Goal: Task Accomplishment & Management: Manage account settings

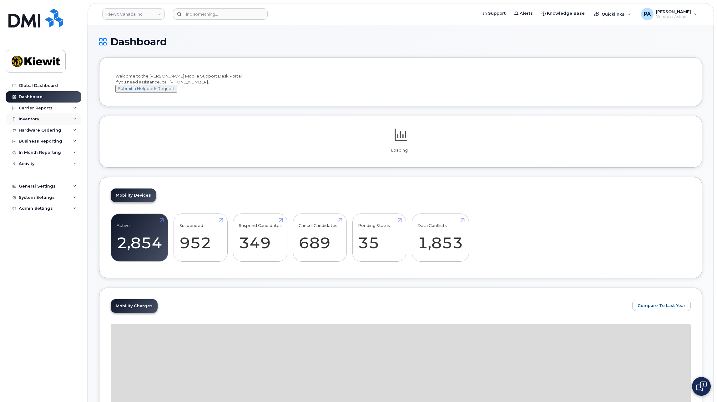
click at [35, 117] on div "Inventory" at bounding box center [29, 119] width 20 height 5
click at [150, 13] on link "Kiewit Canada Inc" at bounding box center [133, 13] width 62 height 11
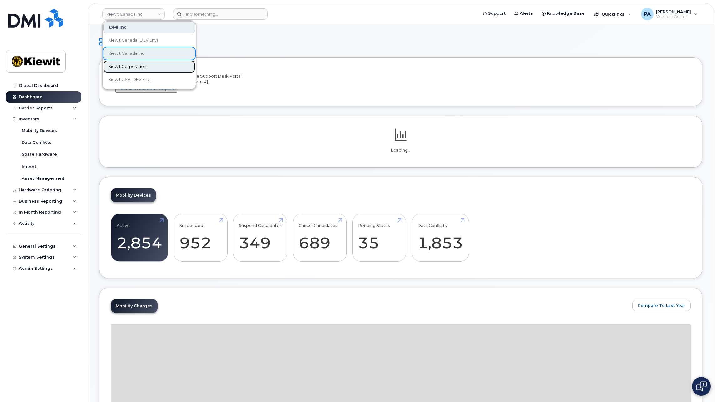
click at [138, 64] on span "Kiewit Corporation" at bounding box center [127, 66] width 38 height 6
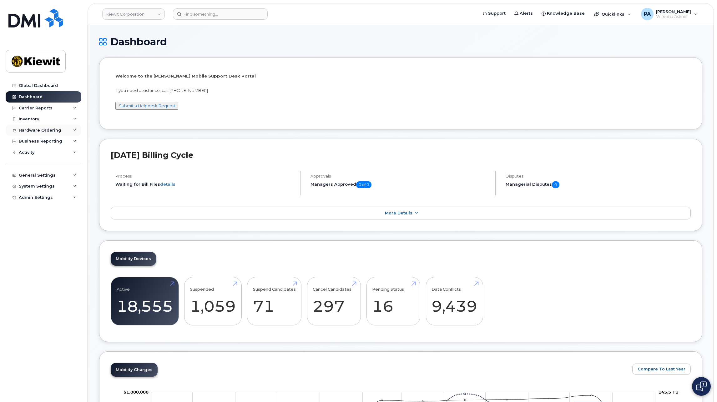
click at [45, 131] on div "Hardware Ordering" at bounding box center [40, 130] width 42 height 5
click at [30, 157] on link "Orders" at bounding box center [49, 154] width 65 height 12
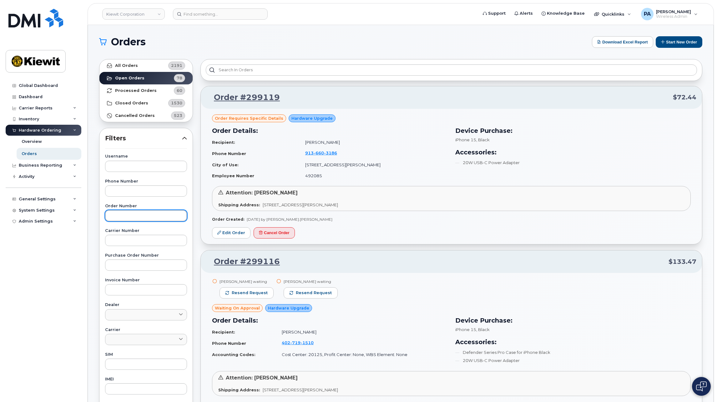
click at [130, 216] on input "text" at bounding box center [146, 215] width 82 height 11
type input "299119"
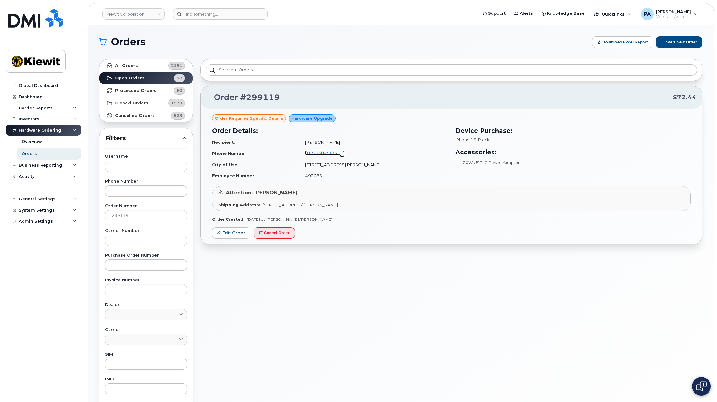
click at [337, 152] on span "3186" at bounding box center [330, 152] width 13 height 5
click at [229, 233] on link "Edit Order" at bounding box center [231, 233] width 38 height 12
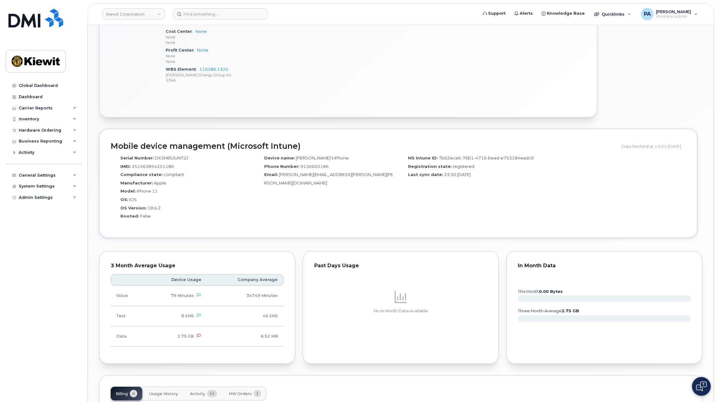
scroll to position [219, 0]
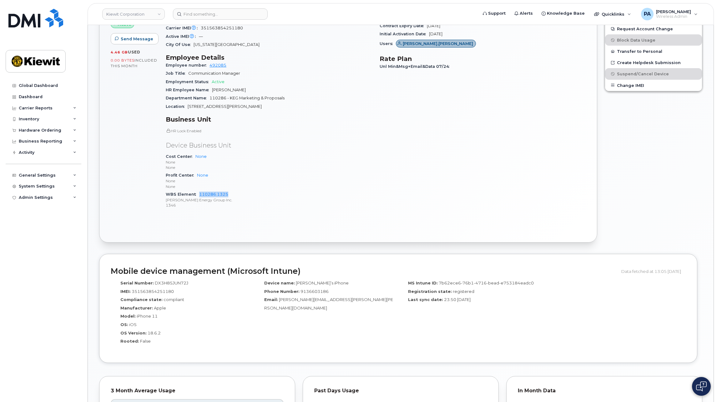
drag, startPoint x: 232, startPoint y: 194, endPoint x: 198, endPoint y: 196, distance: 34.7
click at [198, 196] on div "WBS Element 110286.1325 Kiewit Energy Group Inc. 1346" at bounding box center [269, 199] width 206 height 19
copy link "110286.1325"
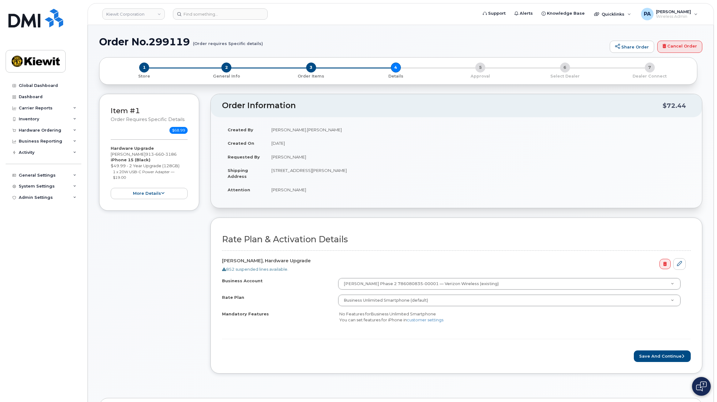
scroll to position [94, 0]
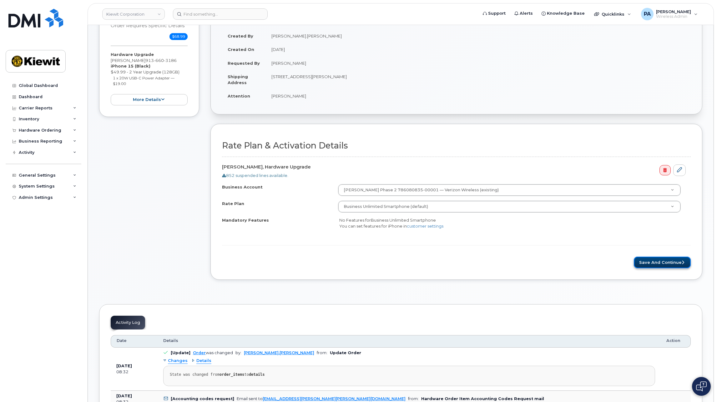
click at [674, 263] on button "Save and Continue" at bounding box center [661, 263] width 57 height 12
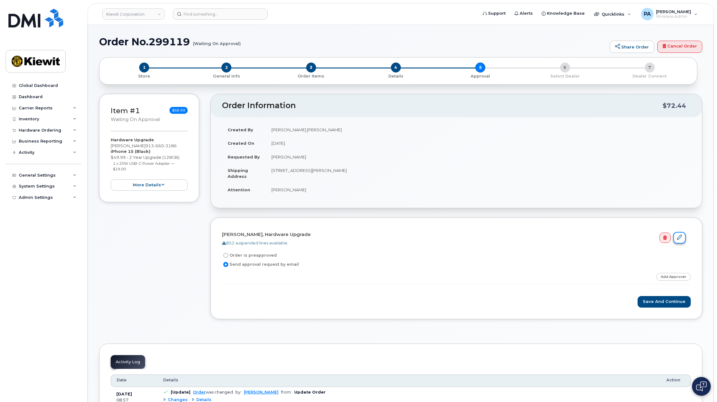
click at [680, 240] on link at bounding box center [679, 238] width 12 height 12
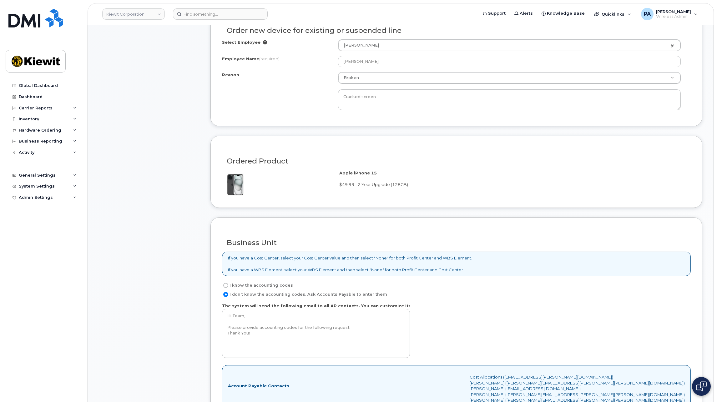
scroll to position [469, 0]
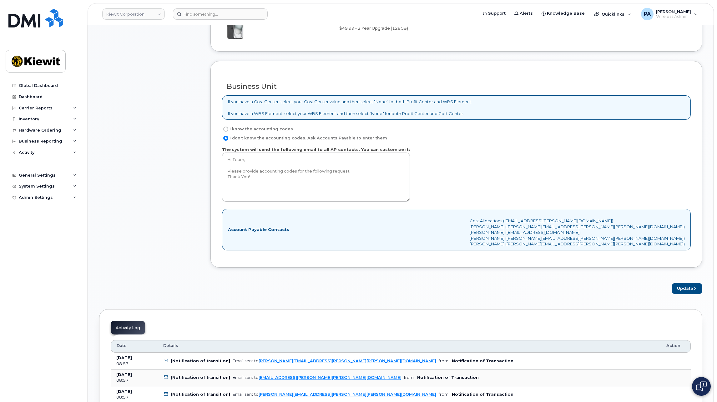
click at [235, 126] on label "I know the accounting codes" at bounding box center [257, 128] width 71 height 7
click at [228, 127] on input "I know the accounting codes" at bounding box center [225, 129] width 5 height 5
radio input "true"
select select
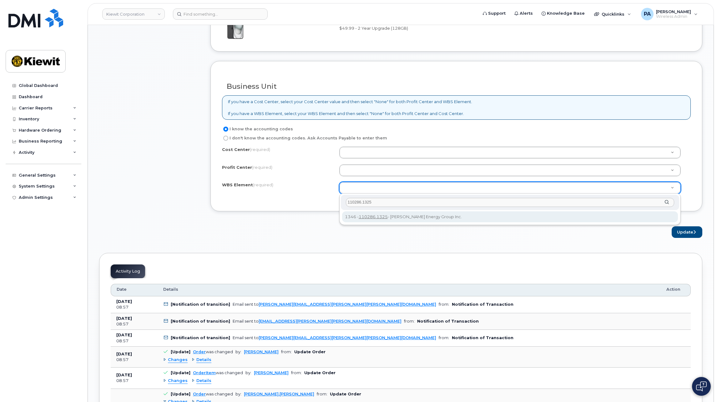
type input "110286.1325"
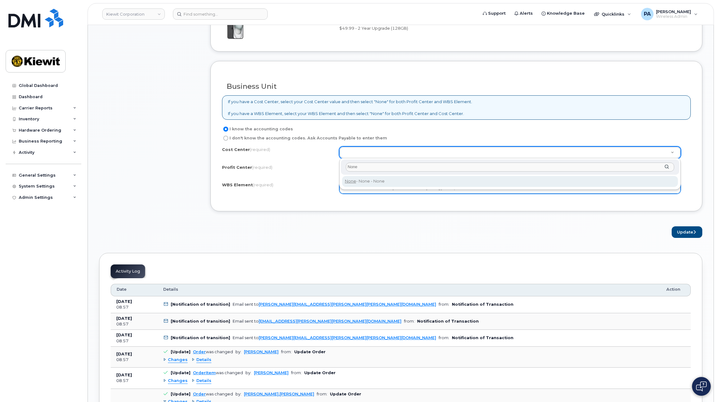
type input "None"
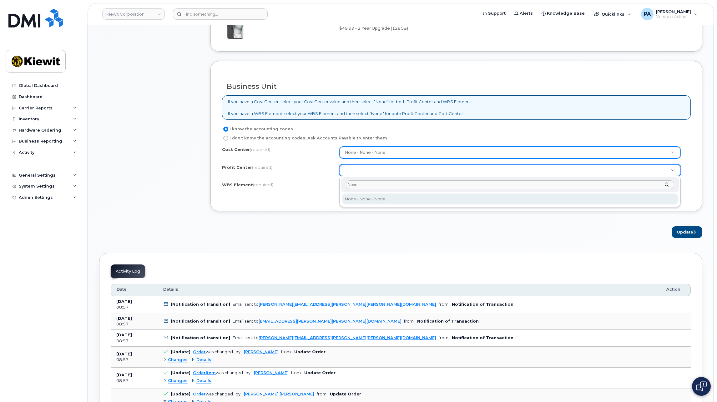
type input "None"
select select "None"
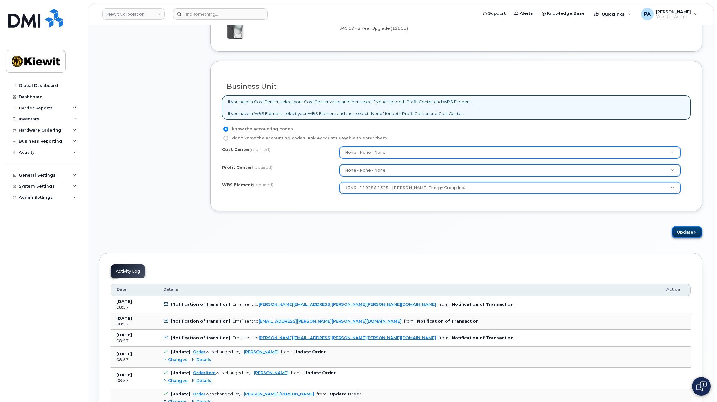
click at [688, 233] on button "Update" at bounding box center [686, 232] width 31 height 12
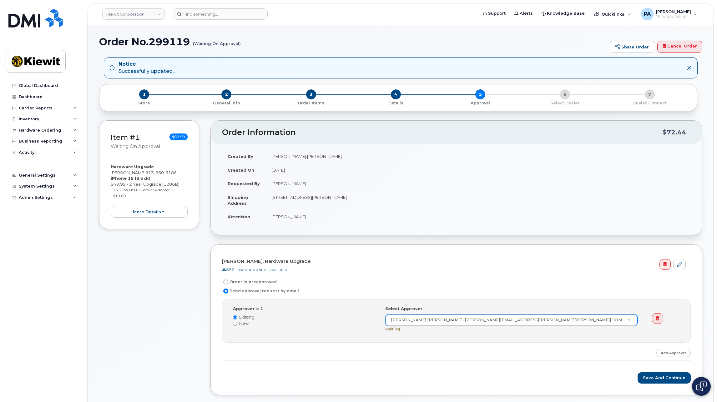
scroll to position [156, 0]
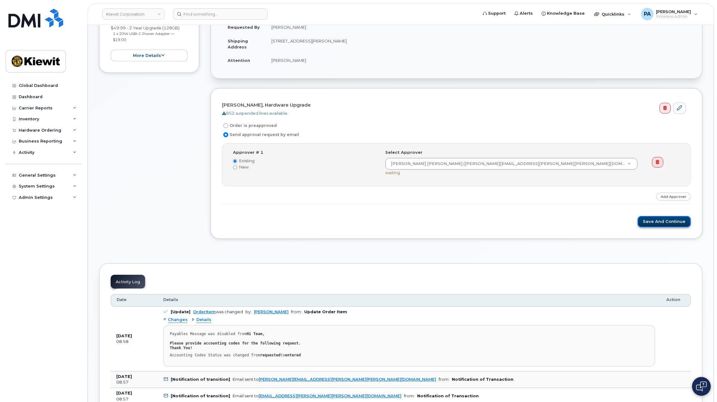
drag, startPoint x: 668, startPoint y: 222, endPoint x: 628, endPoint y: 217, distance: 40.6
click at [668, 222] on button "Save and Continue" at bounding box center [663, 222] width 53 height 12
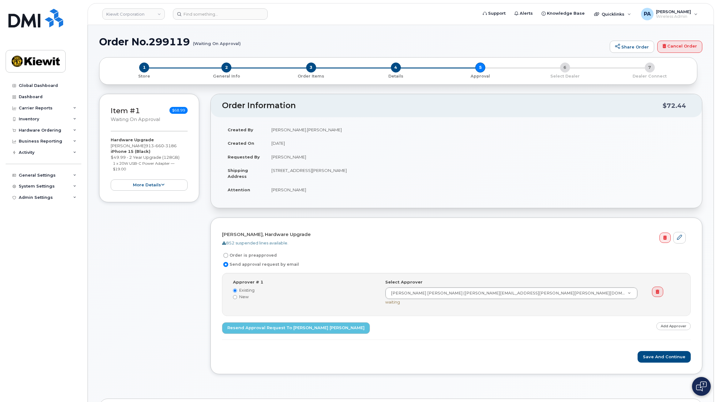
scroll to position [156, 0]
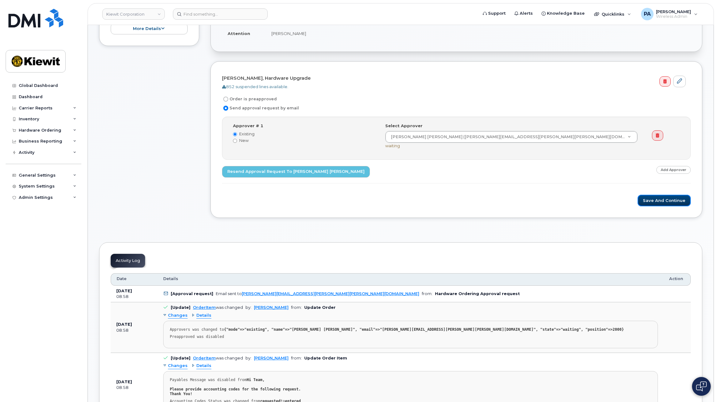
drag, startPoint x: 673, startPoint y: 202, endPoint x: 430, endPoint y: 167, distance: 245.2
click at [673, 202] on button "Save and Continue" at bounding box center [663, 201] width 53 height 12
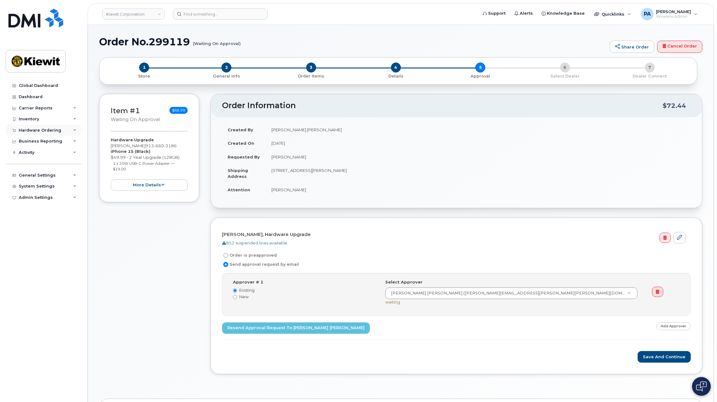
click at [74, 131] on icon at bounding box center [74, 130] width 3 height 3
drag, startPoint x: 45, startPoint y: 157, endPoint x: 50, endPoint y: 156, distance: 4.8
click at [45, 157] on link "Orders" at bounding box center [49, 154] width 65 height 12
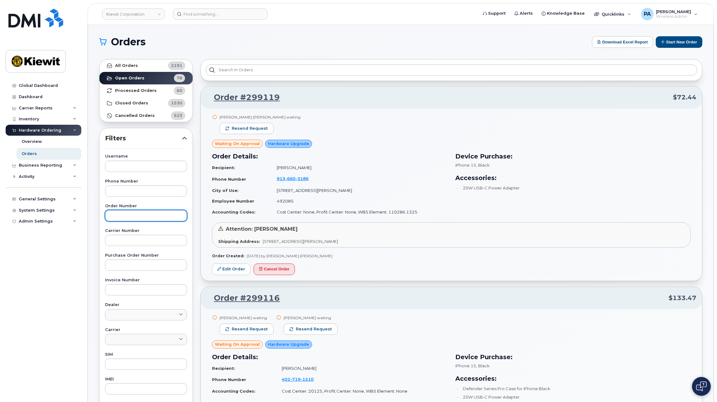
click at [142, 217] on input "text" at bounding box center [146, 215] width 82 height 11
paste input "298984"
type input "298984"
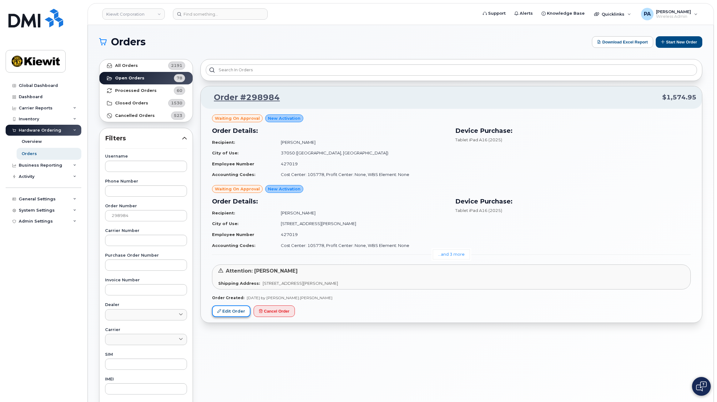
click at [226, 312] on link "Edit Order" at bounding box center [231, 311] width 38 height 12
click at [312, 246] on td "Cost Center: 105778, Profit Center: None, WBS Element: None" at bounding box center [361, 245] width 172 height 11
copy td "105778"
click at [42, 197] on div "General Settings" at bounding box center [37, 199] width 37 height 5
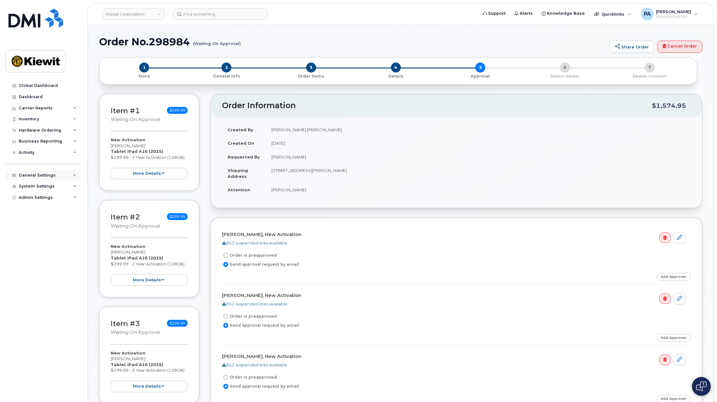
click at [36, 175] on div "General Settings" at bounding box center [37, 175] width 37 height 5
drag, startPoint x: 293, startPoint y: 128, endPoint x: 263, endPoint y: 131, distance: 30.7
click at [263, 131] on tr "Created By Kylie.Alejos" at bounding box center [456, 130] width 468 height 14
copy tr "Kylie.Alejos"
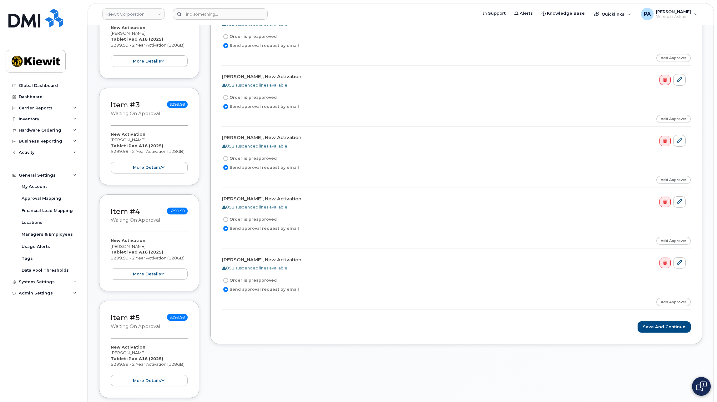
scroll to position [125, 0]
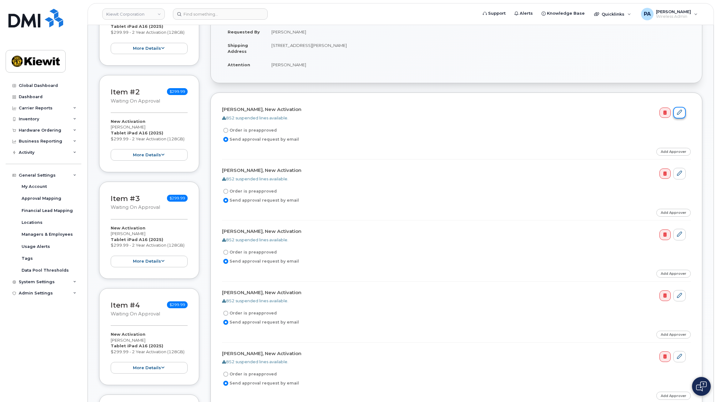
click at [681, 112] on icon at bounding box center [679, 112] width 5 height 5
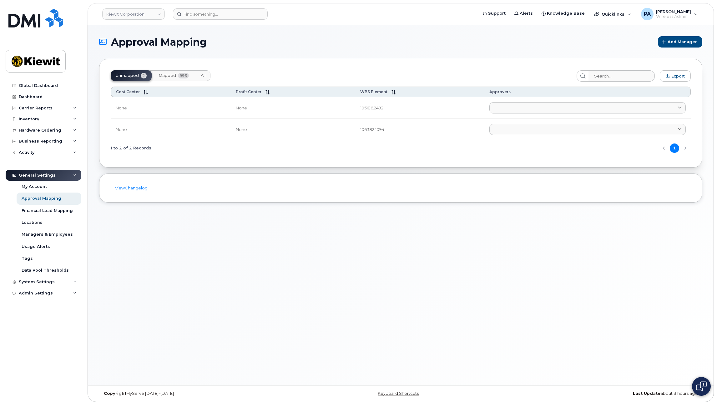
click at [201, 76] on span "All" at bounding box center [203, 75] width 5 height 5
click at [609, 75] on input "search" at bounding box center [621, 75] width 67 height 11
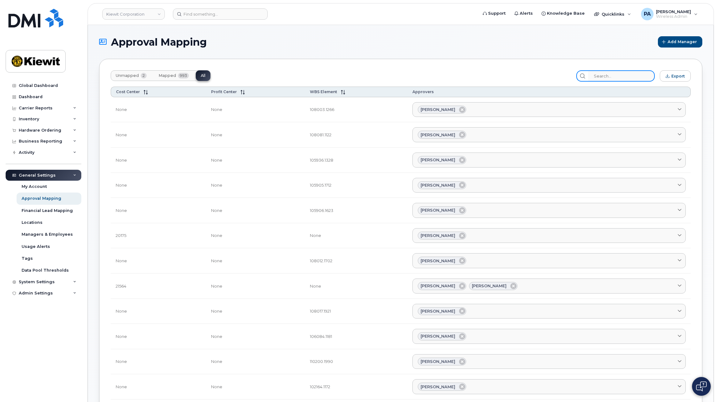
click at [617, 77] on input "search" at bounding box center [621, 75] width 67 height 11
paste input "105778"
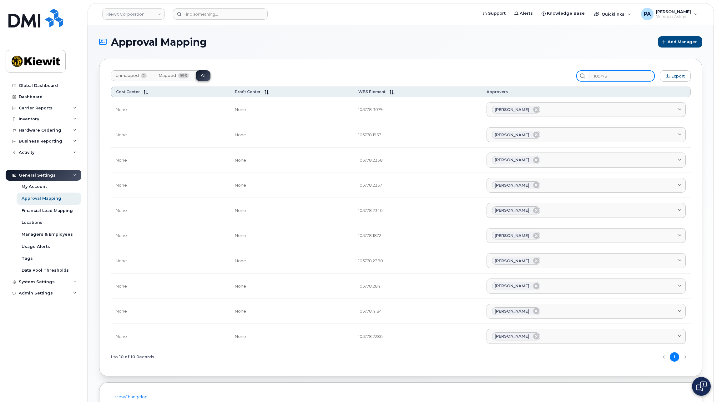
type input "105778"
click at [127, 78] on button "Unmapped 2" at bounding box center [131, 75] width 41 height 11
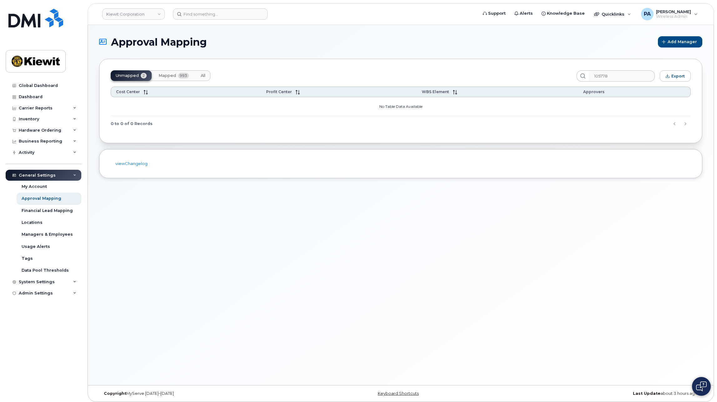
click at [170, 75] on span "Mapped" at bounding box center [166, 75] width 17 height 5
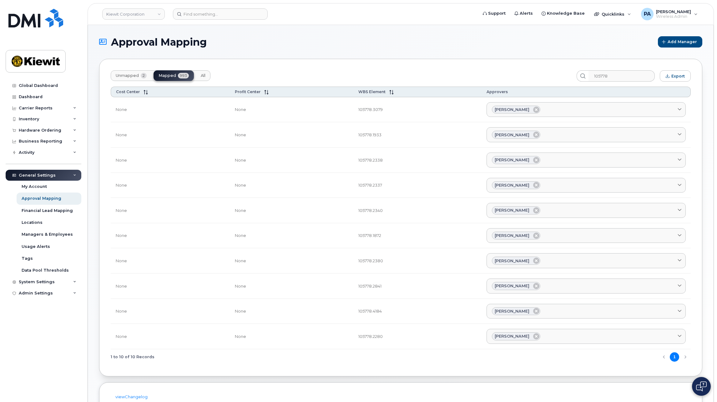
click at [123, 74] on span "Unmapped" at bounding box center [127, 75] width 23 height 5
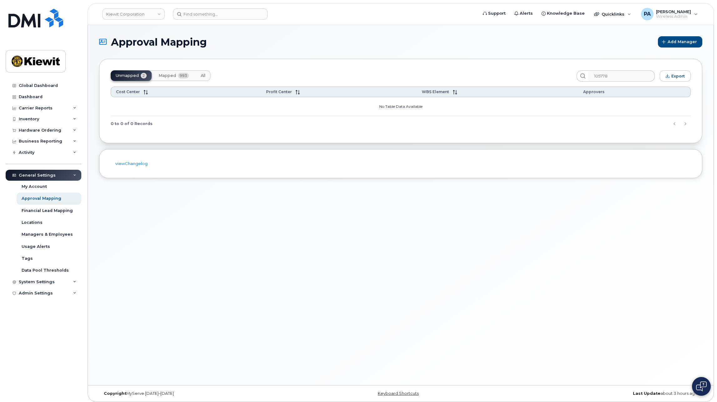
click at [202, 77] on span "All" at bounding box center [203, 75] width 5 height 5
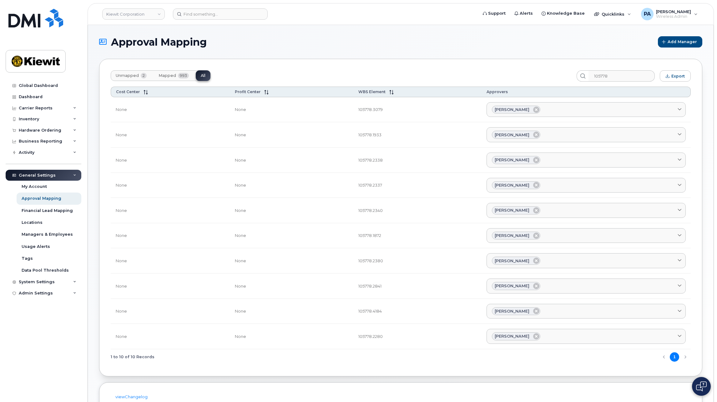
click at [115, 73] on button "Unmapped 2" at bounding box center [131, 75] width 41 height 11
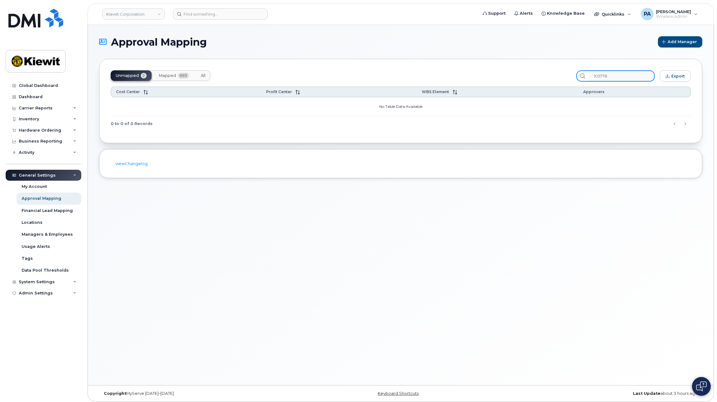
drag, startPoint x: 617, startPoint y: 77, endPoint x: 302, endPoint y: 76, distance: 315.0
click at [303, 76] on div "Unmapped 2 Mapped 993 All 105778 Export" at bounding box center [401, 75] width 580 height 11
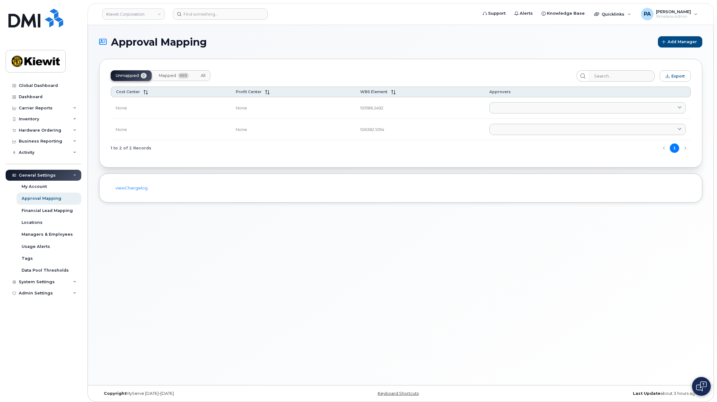
click at [199, 77] on button "All" at bounding box center [203, 75] width 15 height 11
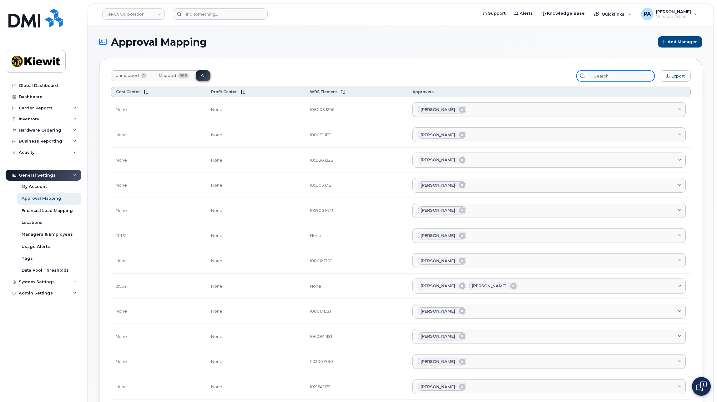
click at [627, 77] on input "search" at bounding box center [621, 75] width 67 height 11
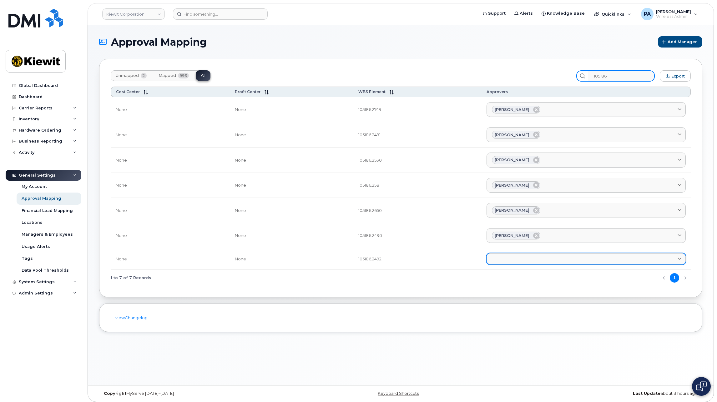
type input "105186"
click at [500, 257] on link at bounding box center [585, 258] width 199 height 11
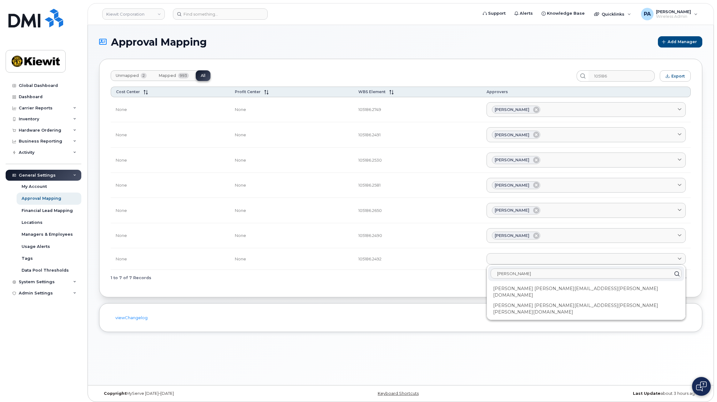
type input "Richa"
click at [508, 300] on div "Richard Vogler RICHARD.VOGLER@KIEWIT.COM" at bounding box center [586, 308] width 196 height 17
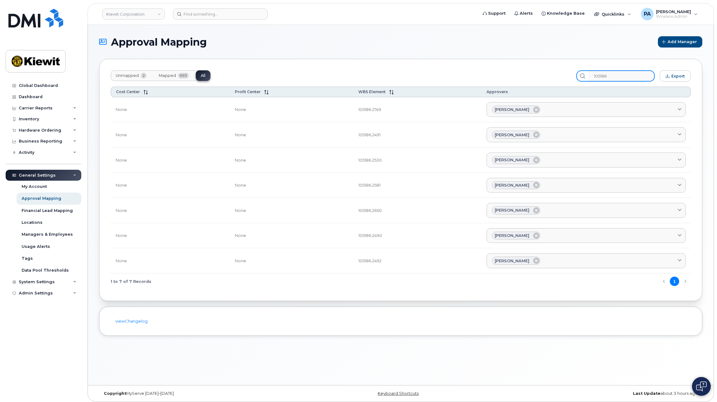
drag, startPoint x: 628, startPoint y: 75, endPoint x: 382, endPoint y: 52, distance: 247.0
click at [382, 52] on section "Approval Mapping Add Manager Unmapped 2 Mapped 993 All 105186 Export Cost Cente…" at bounding box center [400, 185] width 603 height 299
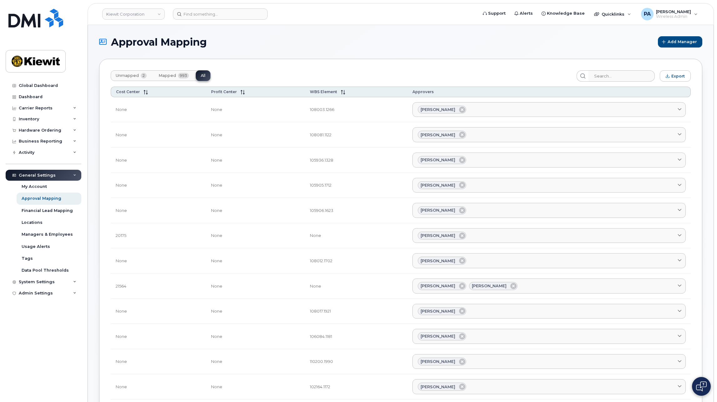
click at [132, 72] on button "Unmapped 2" at bounding box center [131, 75] width 41 height 11
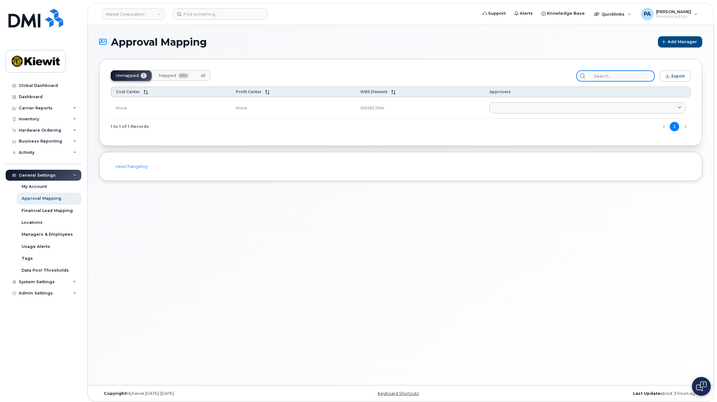
click at [615, 74] on input "search" at bounding box center [621, 75] width 67 height 11
click at [202, 77] on span "All" at bounding box center [203, 75] width 5 height 5
click at [130, 76] on span "Unmapped" at bounding box center [127, 75] width 23 height 5
click at [203, 76] on span "All" at bounding box center [203, 75] width 5 height 5
drag, startPoint x: 641, startPoint y: 76, endPoint x: 442, endPoint y: 56, distance: 200.3
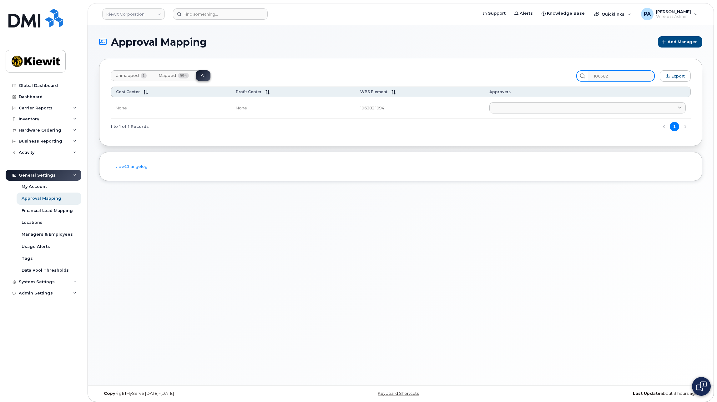
click at [442, 56] on section "Approval Mapping Add Manager Unmapped 1 Mapped 994 All 106382 Export Cost Cente…" at bounding box center [400, 108] width 603 height 145
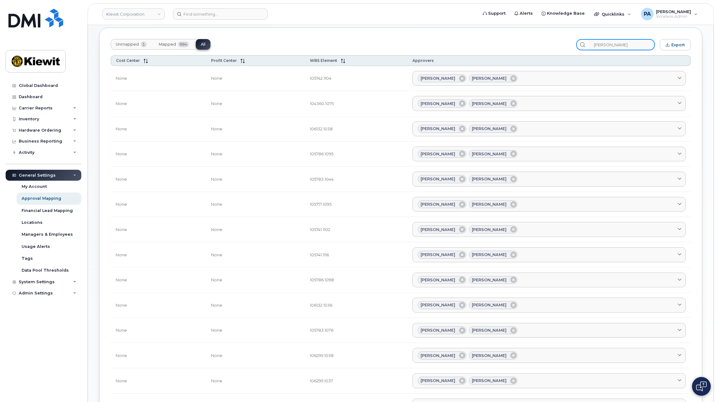
scroll to position [151, 0]
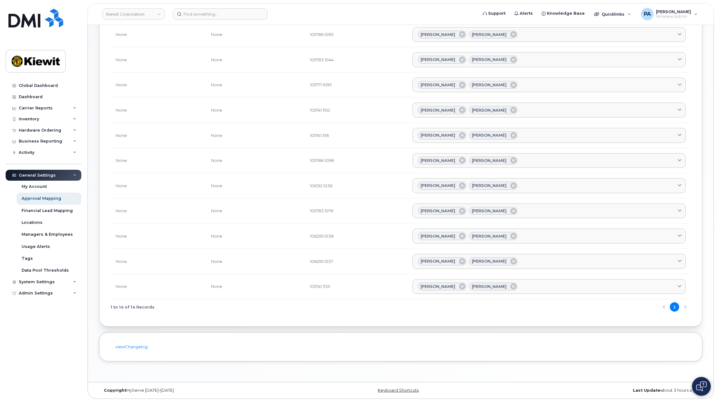
type input "cameron lebeau"
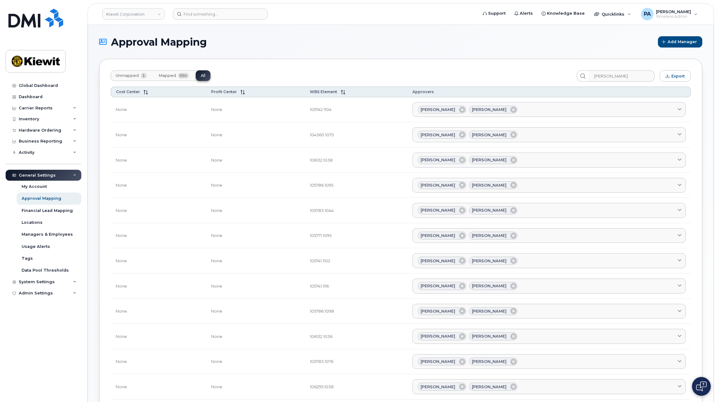
click at [127, 76] on span "Unmapped" at bounding box center [127, 75] width 23 height 5
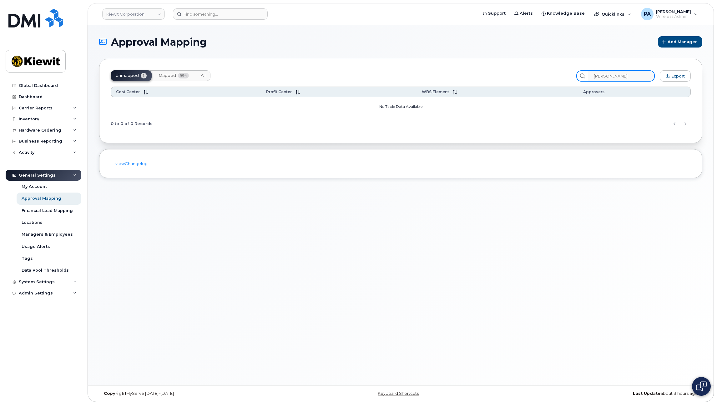
drag, startPoint x: 641, startPoint y: 77, endPoint x: 398, endPoint y: 75, distance: 242.8
click at [399, 75] on div "Unmapped 1 Mapped 994 All cameron lebeau Export" at bounding box center [401, 75] width 580 height 11
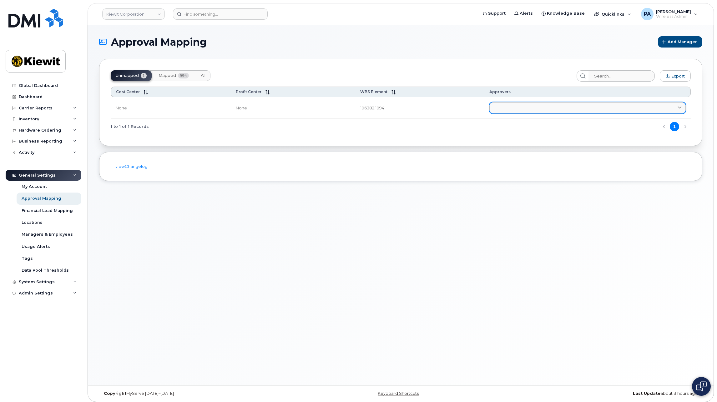
click at [511, 109] on link at bounding box center [587, 107] width 196 height 11
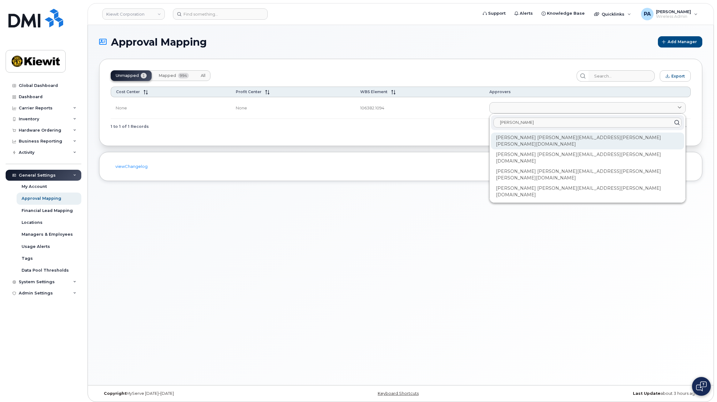
type input "alex"
drag, startPoint x: 536, startPoint y: 139, endPoint x: 444, endPoint y: 138, distance: 92.2
click at [535, 166] on div "Alexandra Johnson ALEXANDRA.JOHNSON@KIEWIT.COM" at bounding box center [587, 174] width 193 height 17
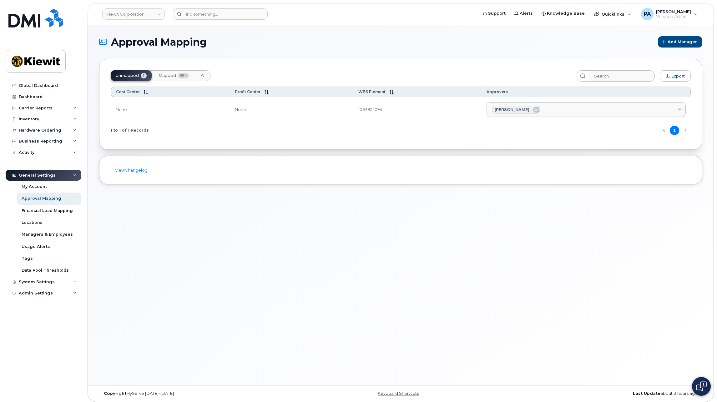
click at [527, 296] on div "Approval Mapping Add Manager Unmapped 1 Mapped 994 All Export Cost Center Profi…" at bounding box center [400, 205] width 625 height 360
click at [156, 73] on button "Mapped 994" at bounding box center [173, 75] width 40 height 11
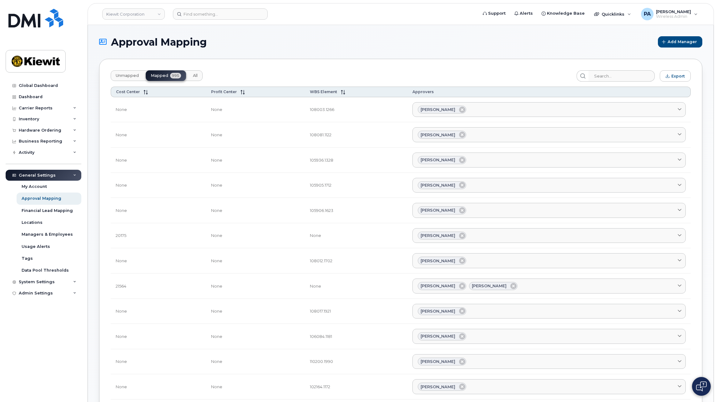
click at [188, 79] on button "Unmapped" at bounding box center [195, 75] width 15 height 11
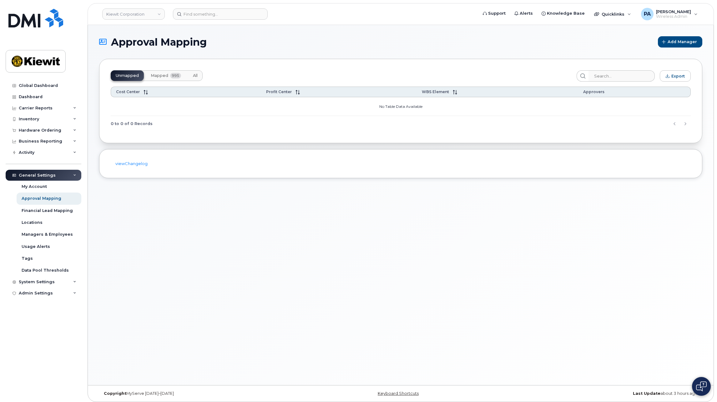
drag, startPoint x: 201, startPoint y: 78, endPoint x: 621, endPoint y: 60, distance: 420.7
click at [201, 78] on button "All" at bounding box center [195, 75] width 15 height 11
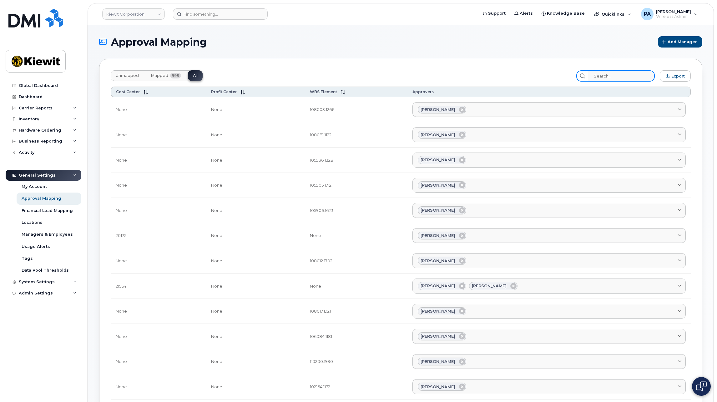
click at [624, 79] on input "search" at bounding box center [621, 75] width 67 height 11
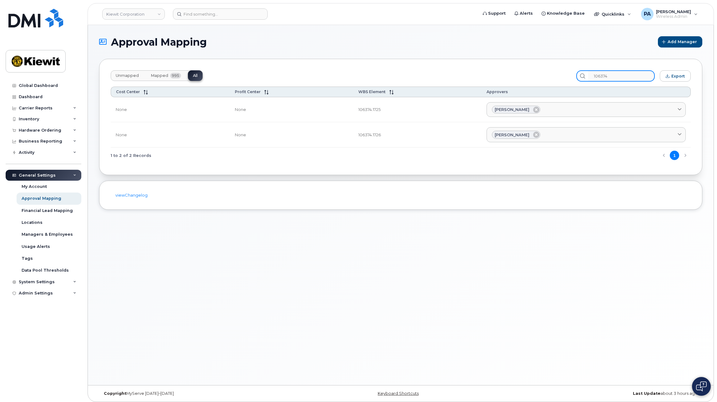
type input "106374"
click at [372, 112] on td "106374.1725" at bounding box center [417, 109] width 128 height 25
click at [38, 108] on div "Carrier Reports" at bounding box center [36, 108] width 34 height 5
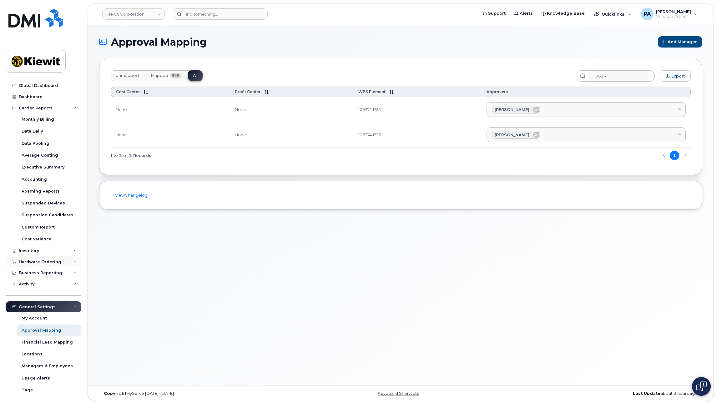
click at [37, 262] on div "Hardware Ordering" at bounding box center [40, 261] width 42 height 5
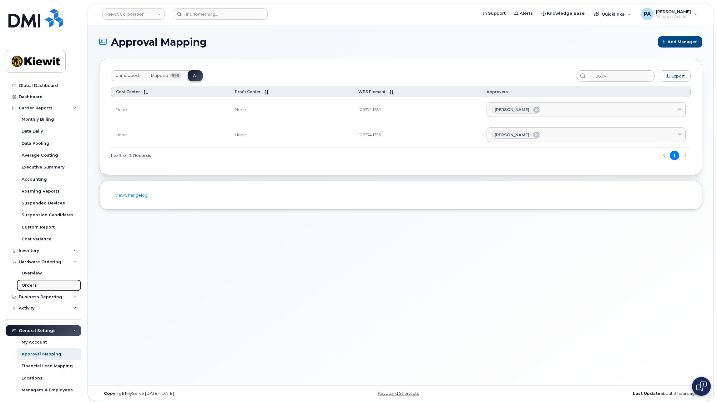
click at [35, 288] on div "Orders" at bounding box center [29, 285] width 15 height 6
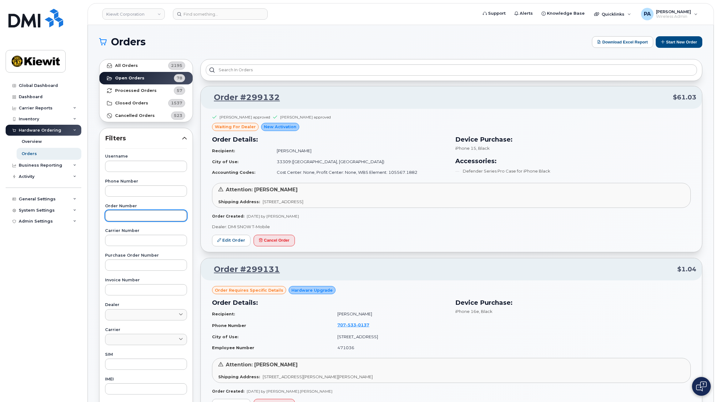
click at [124, 217] on input "text" at bounding box center [146, 215] width 82 height 11
type input "299130"
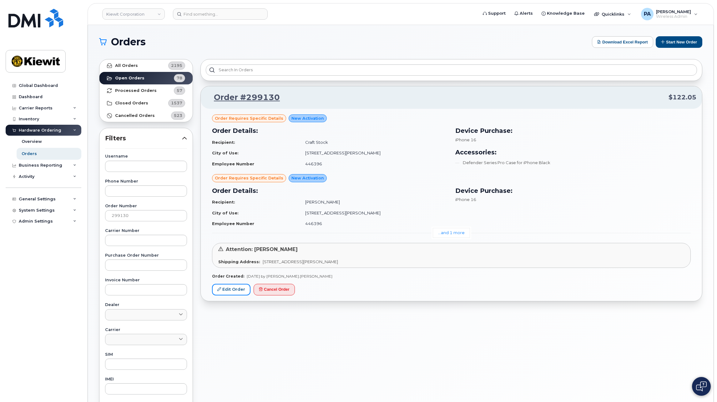
click at [234, 291] on link "Edit Order" at bounding box center [231, 290] width 38 height 12
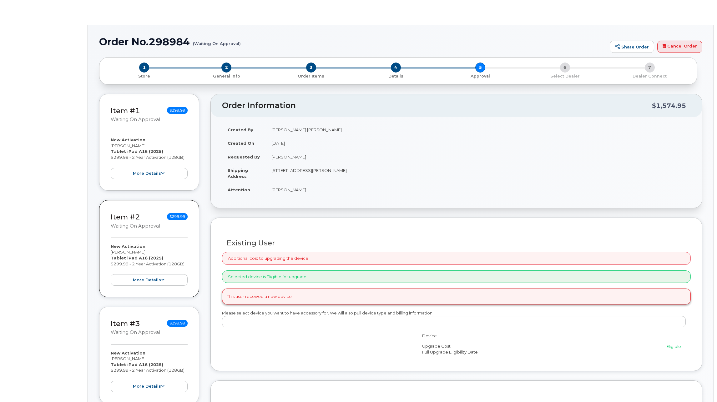
radio input "true"
type input "2155694"
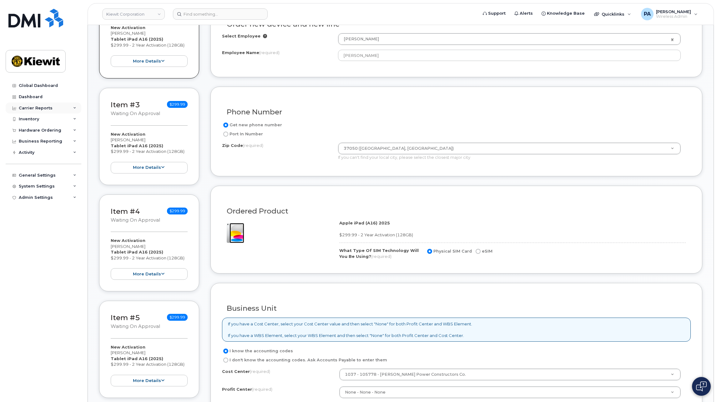
scroll to position [31, 0]
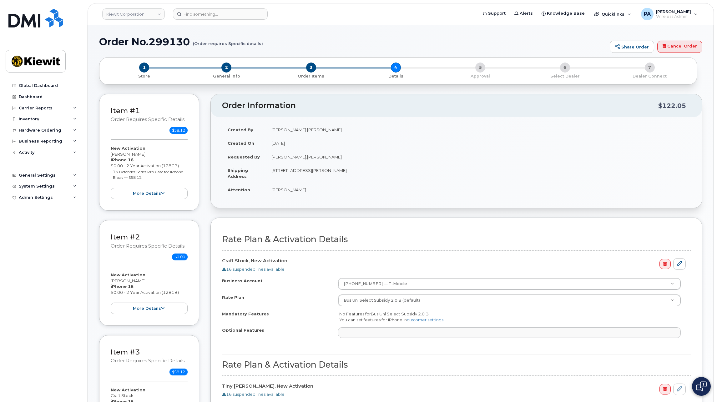
select select
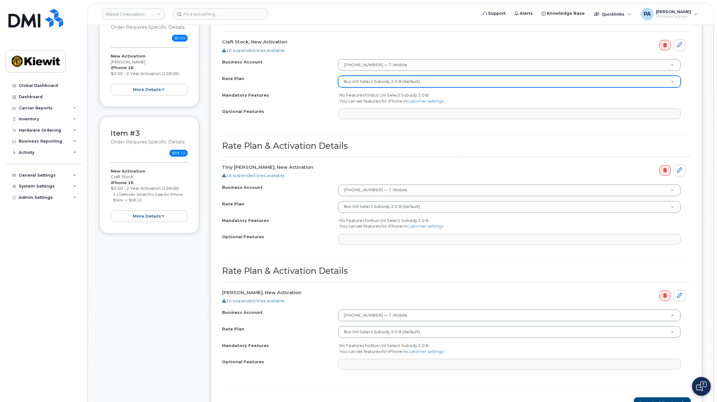
scroll to position [187, 0]
